Goal: Information Seeking & Learning: Learn about a topic

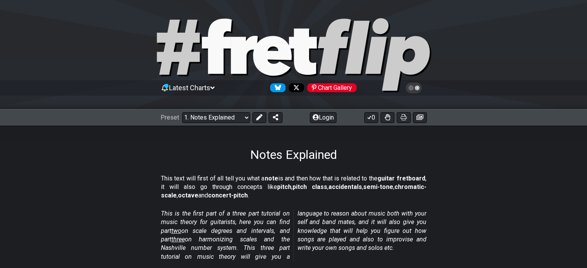
scroll to position [463, 0]
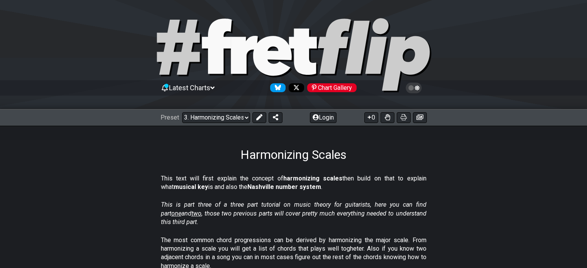
scroll to position [309, 0]
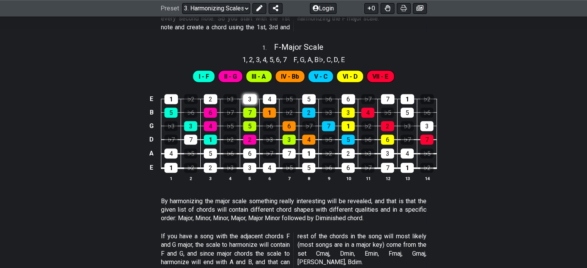
click at [253, 96] on div "3" at bounding box center [250, 99] width 14 height 10
click at [261, 99] on td "1" at bounding box center [270, 106] width 20 height 14
click at [265, 99] on div "4" at bounding box center [270, 99] width 14 height 10
click at [310, 96] on div "5" at bounding box center [309, 99] width 14 height 10
click at [330, 96] on div "♭6" at bounding box center [329, 99] width 14 height 10
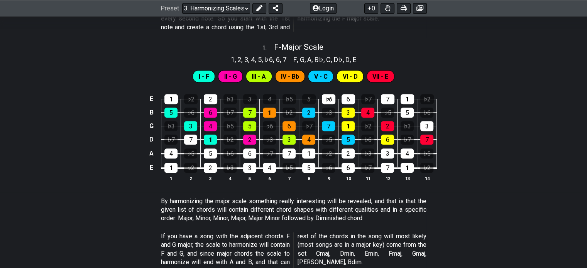
drag, startPoint x: 334, startPoint y: 108, endPoint x: 335, endPoint y: 120, distance: 11.6
click at [336, 117] on tbody "E 1 ♭2 2 ♭3 3 4 ♭5 5 ♭6 6 ♭7 7 1 ♭2 B 5 ♭6 6 ♭7 7 1 ♭2 2 ♭3 3 4 ♭5 5 ♭6 G ♭3 3 …" at bounding box center [292, 131] width 290 height 91
click at [334, 123] on div "7" at bounding box center [328, 126] width 13 height 10
